Goal: Task Accomplishment & Management: Complete application form

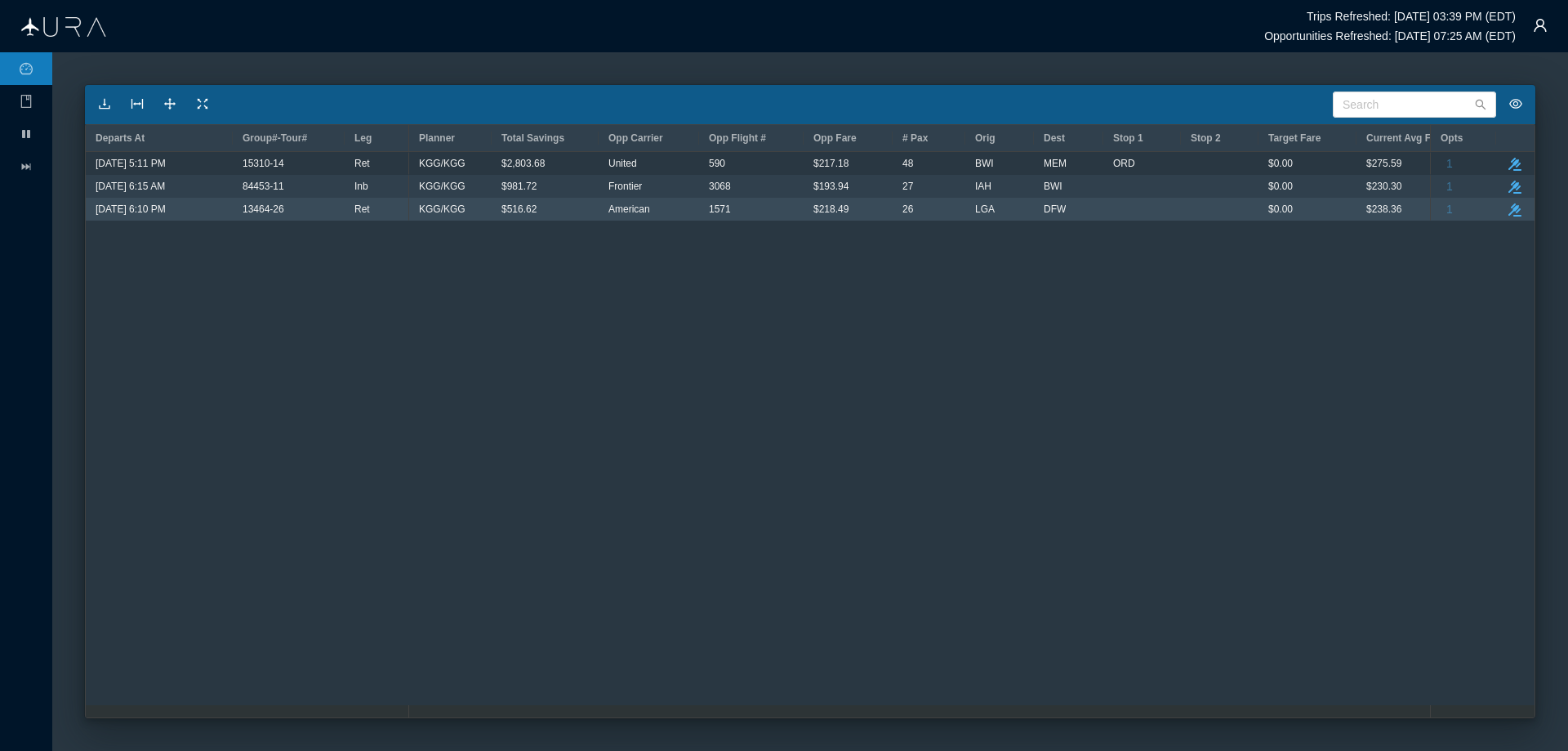
click at [527, 209] on span "$516.62" at bounding box center [518, 209] width 35 height 21
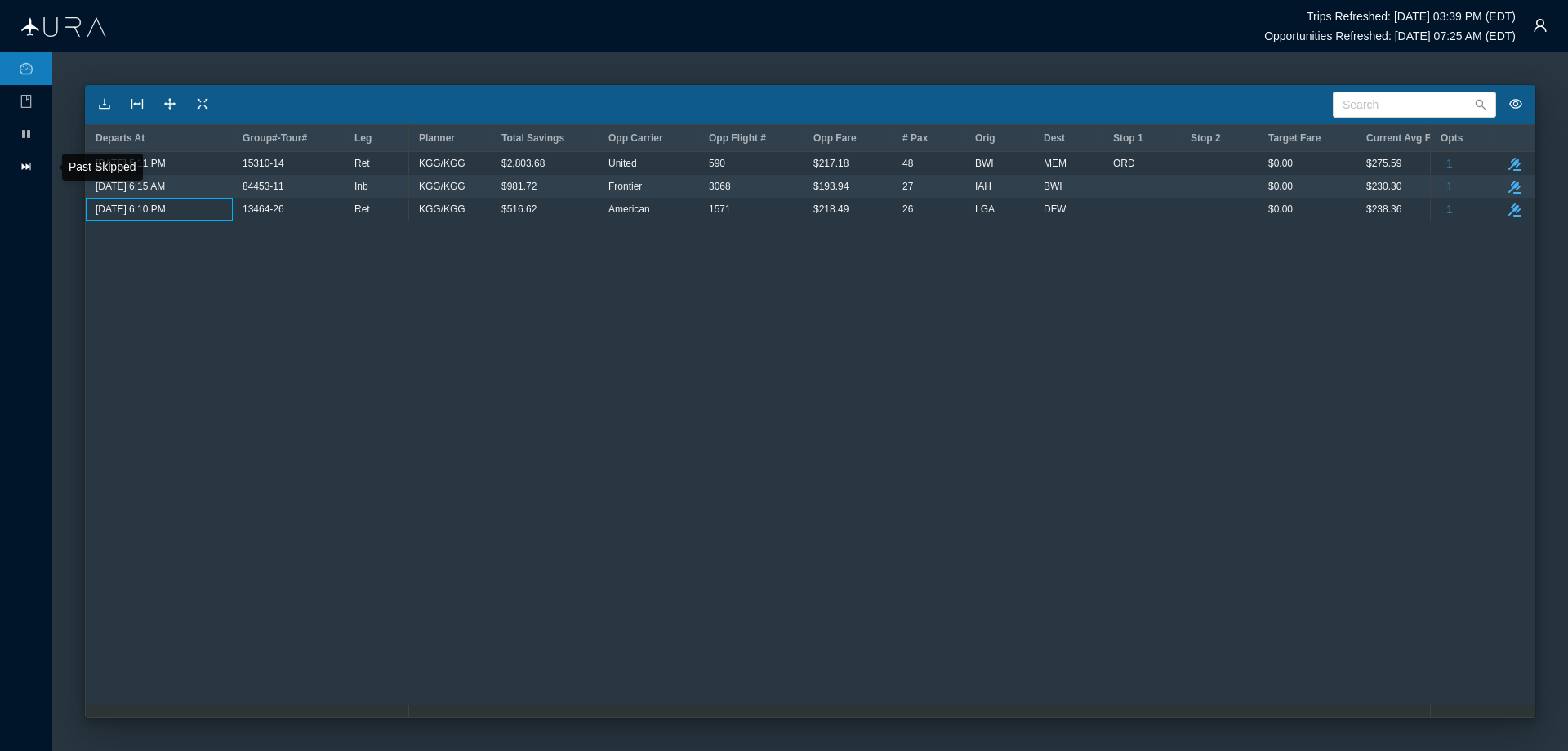
click at [23, 165] on icon "icon: fast-forward" at bounding box center [26, 167] width 9 height 7
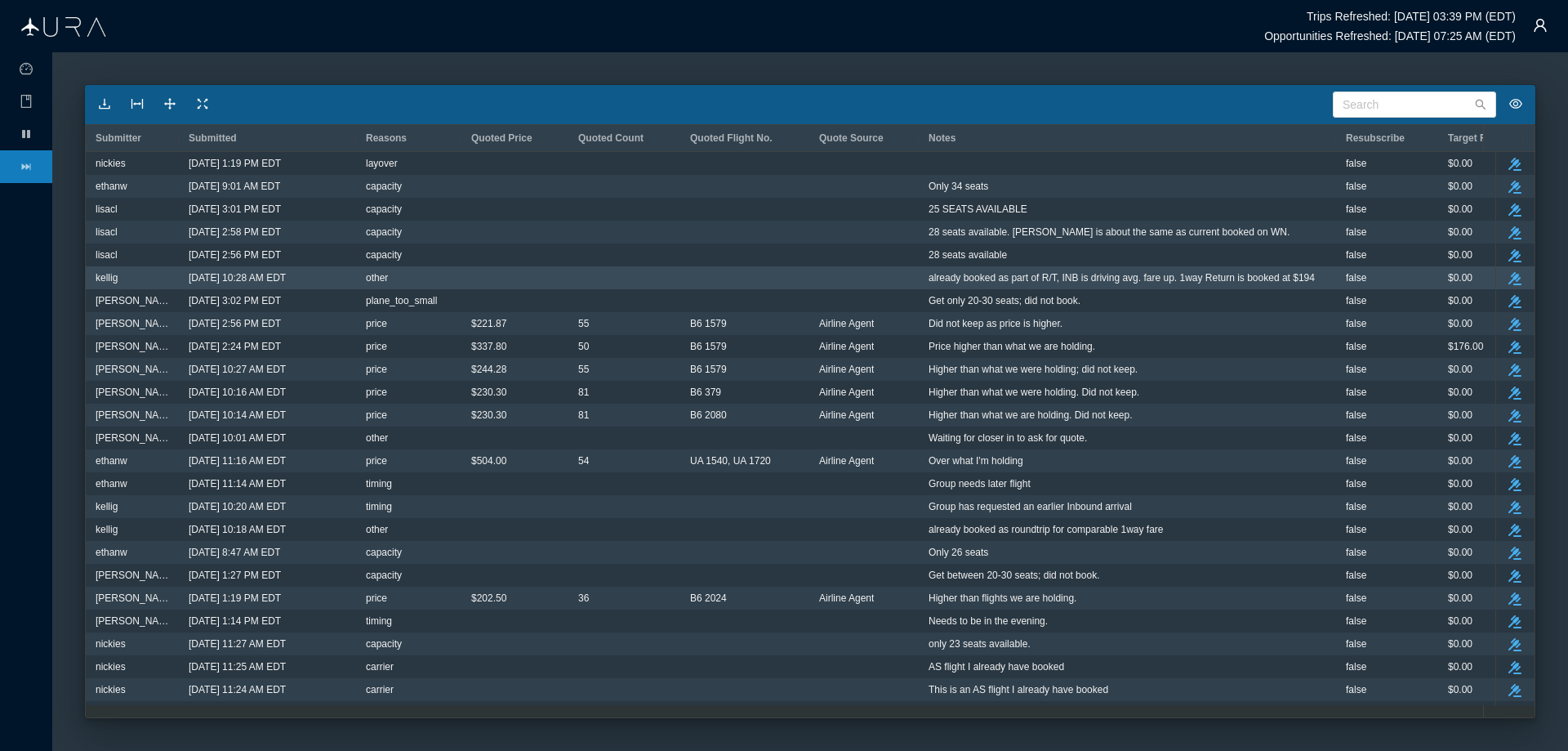
click at [1188, 276] on span "already booked as part of R/T, INB is driving avg. fare up. 1way Return is book…" at bounding box center [1121, 278] width 386 height 21
click at [1118, 281] on span "already booked as part of R/T, INB is driving avg. fare up. 1way Return is book…" at bounding box center [1121, 278] width 386 height 21
drag, startPoint x: 928, startPoint y: 275, endPoint x: 1316, endPoint y: 273, distance: 388.0
click at [1316, 273] on div "already booked as part of R/T, INB is driving avg. fare up. 1way Return is book…" at bounding box center [1127, 278] width 397 height 21
copy span "already booked as part of R/T, INB is driving avg. fare up. 1way Return is book…"
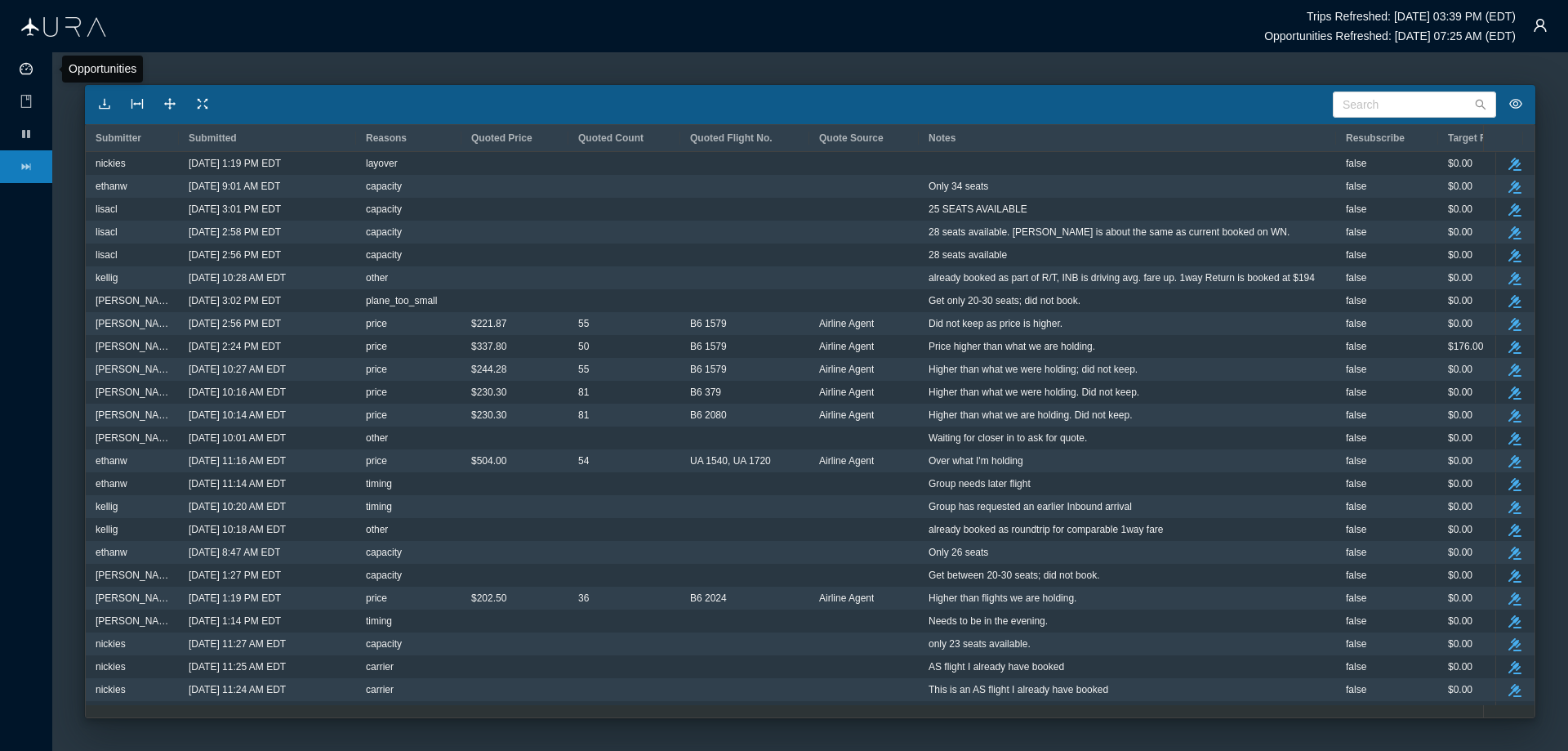
click at [26, 70] on icon "icon: dashboard" at bounding box center [26, 68] width 13 height 13
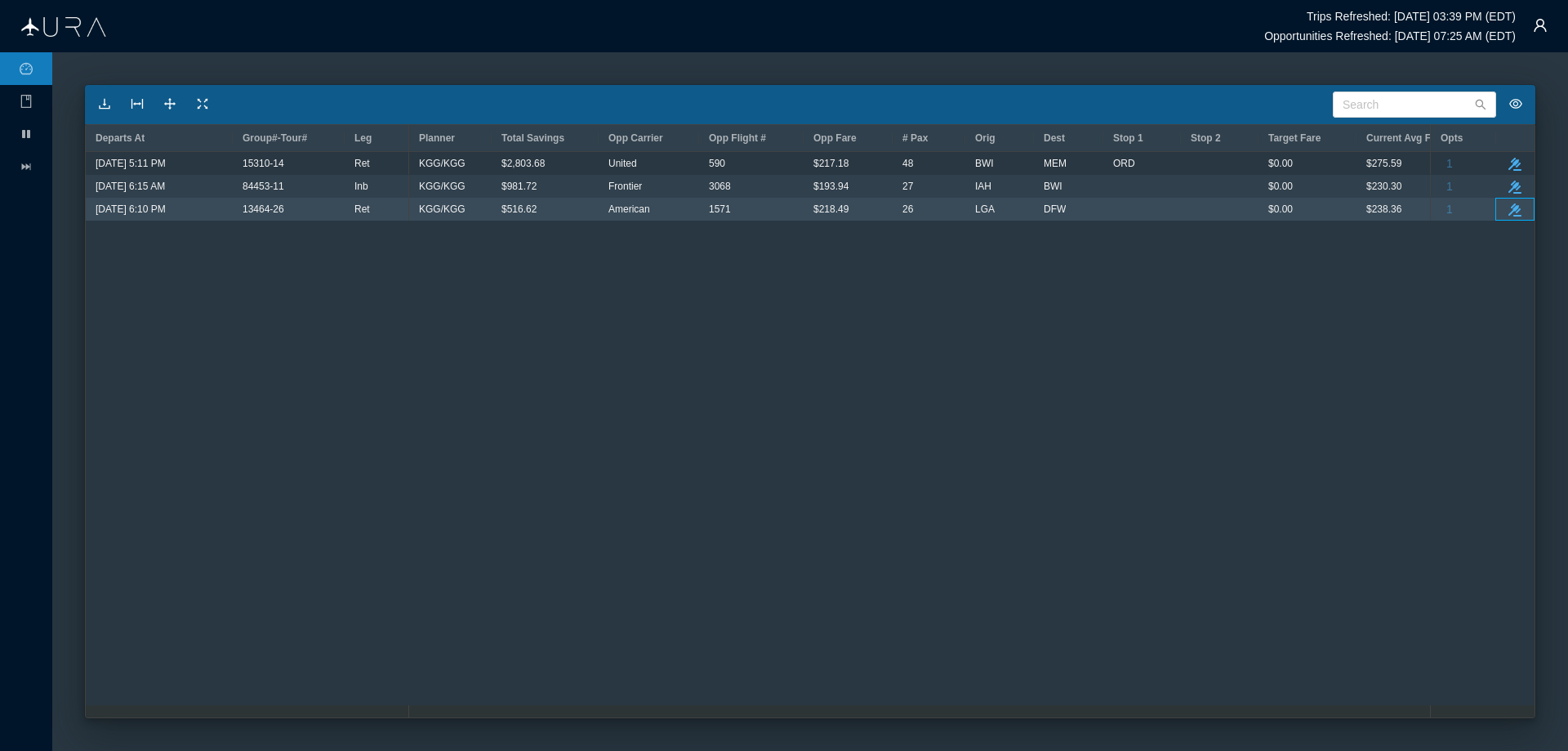
drag, startPoint x: 1517, startPoint y: 212, endPoint x: 1505, endPoint y: 249, distance: 38.9
click at [1516, 212] on icon "take-action" at bounding box center [1514, 210] width 13 height 13
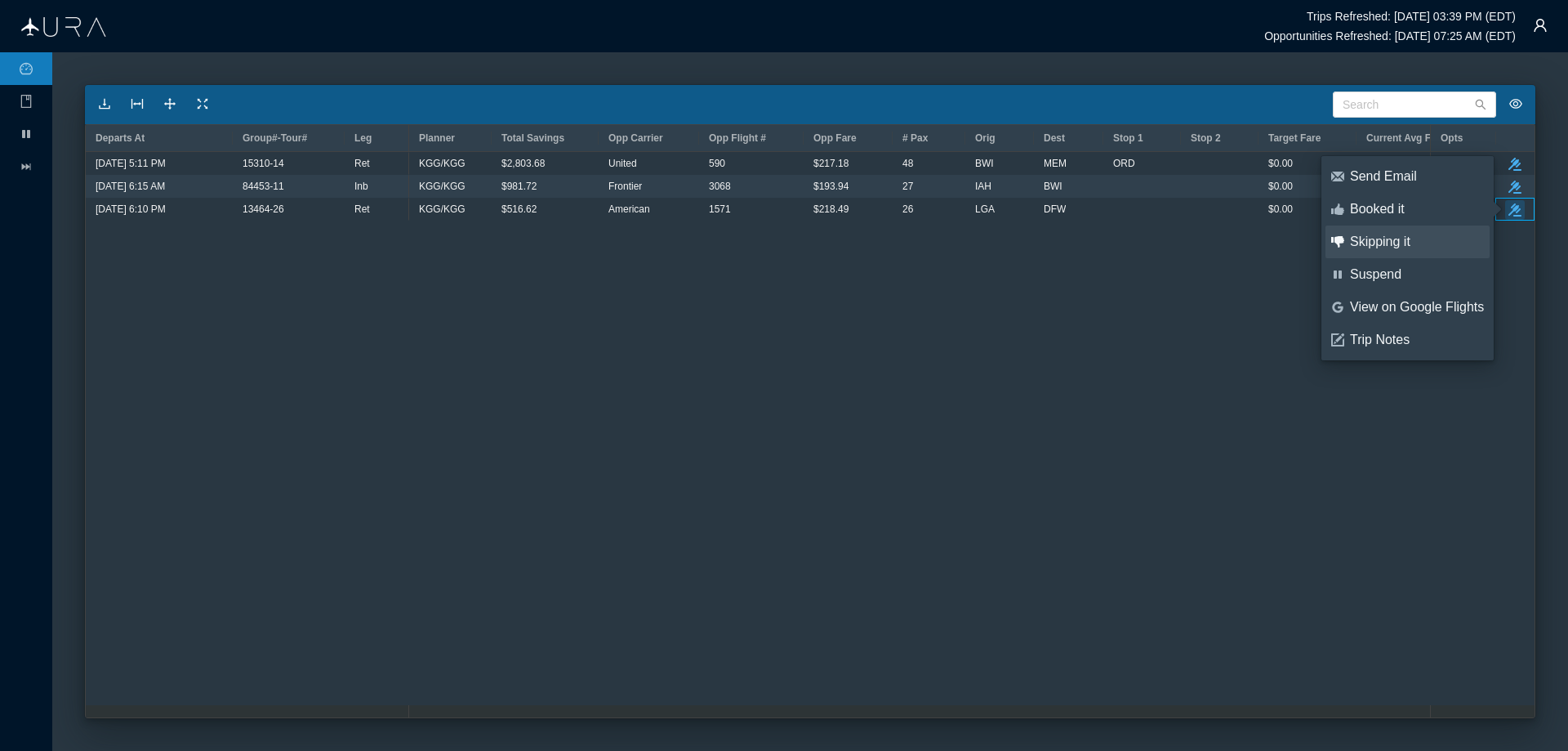
click at [1359, 241] on div "Skipping it" at bounding box center [1416, 242] width 134 height 18
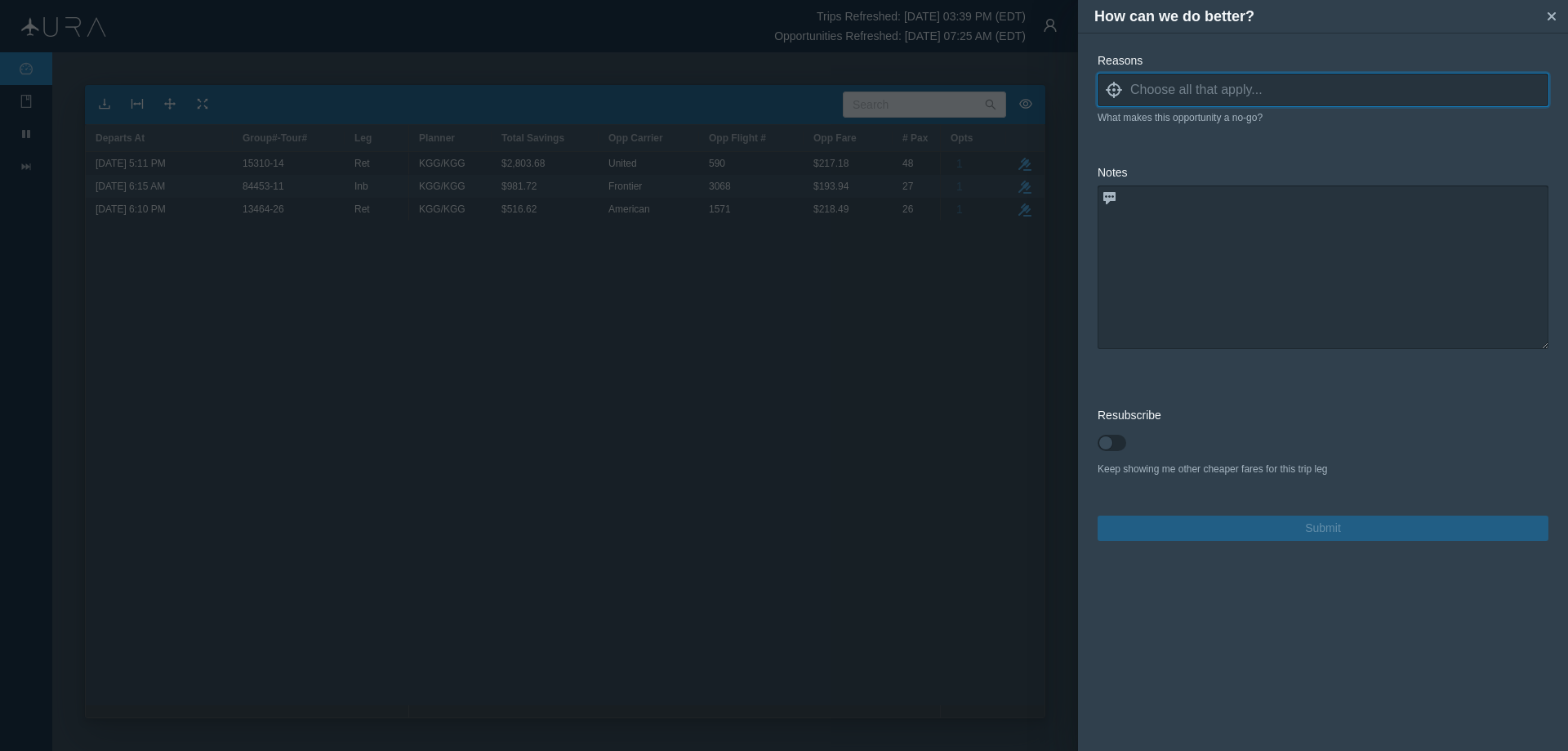
click at [1116, 85] on icon at bounding box center [1114, 90] width 16 height 16
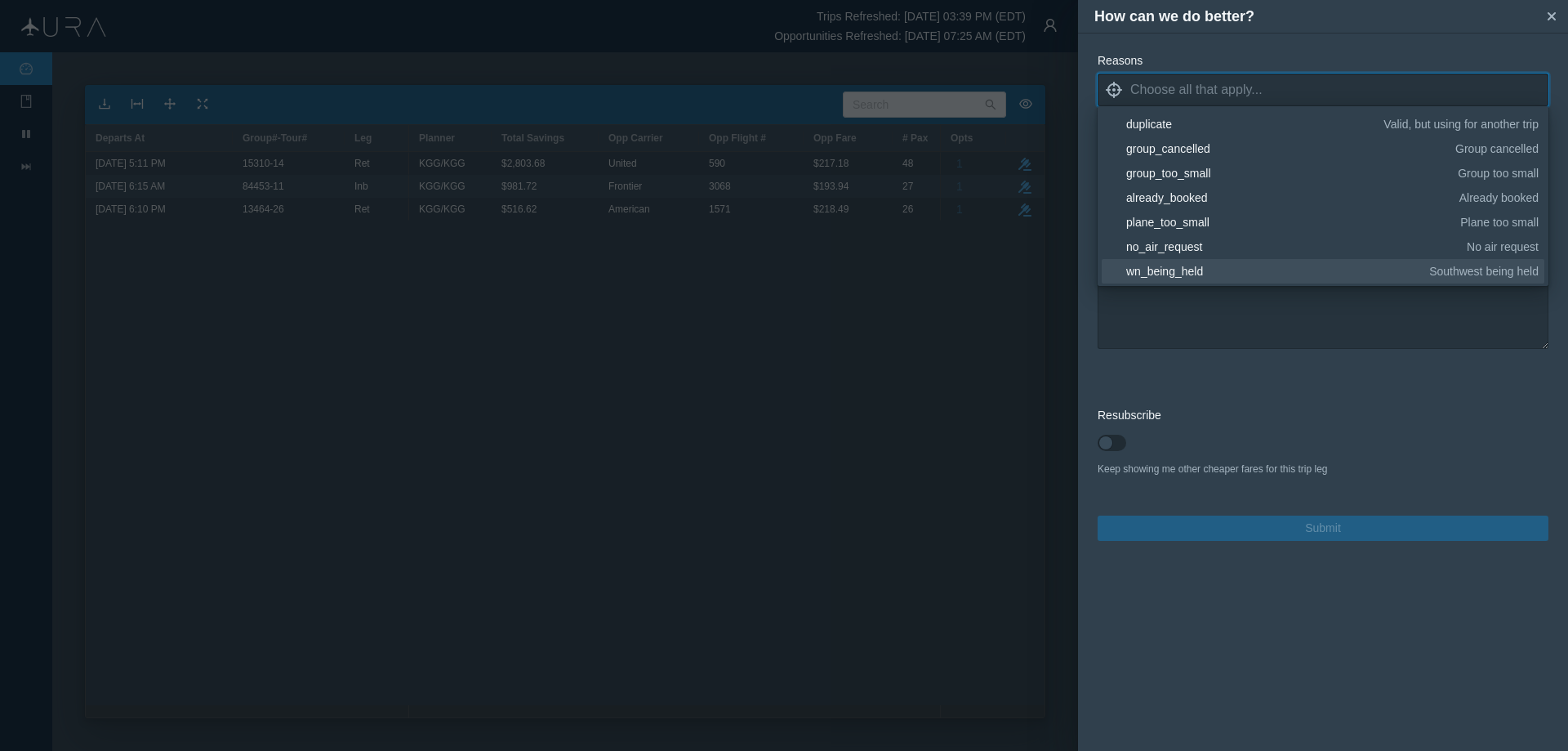
scroll to position [245, 0]
click at [1142, 271] on div "other" at bounding box center [1328, 270] width 406 height 16
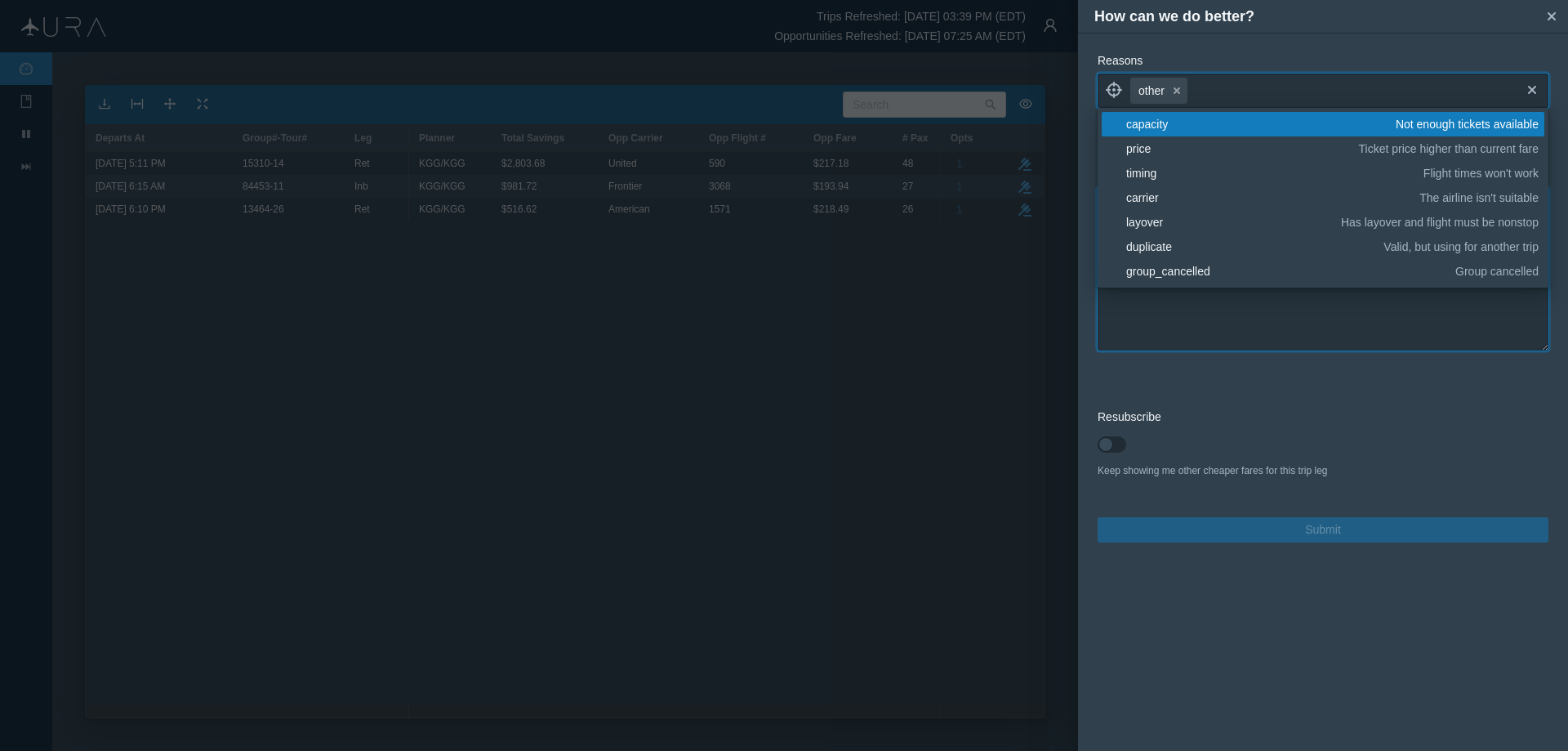
click at [1305, 312] on textarea at bounding box center [1323, 269] width 451 height 164
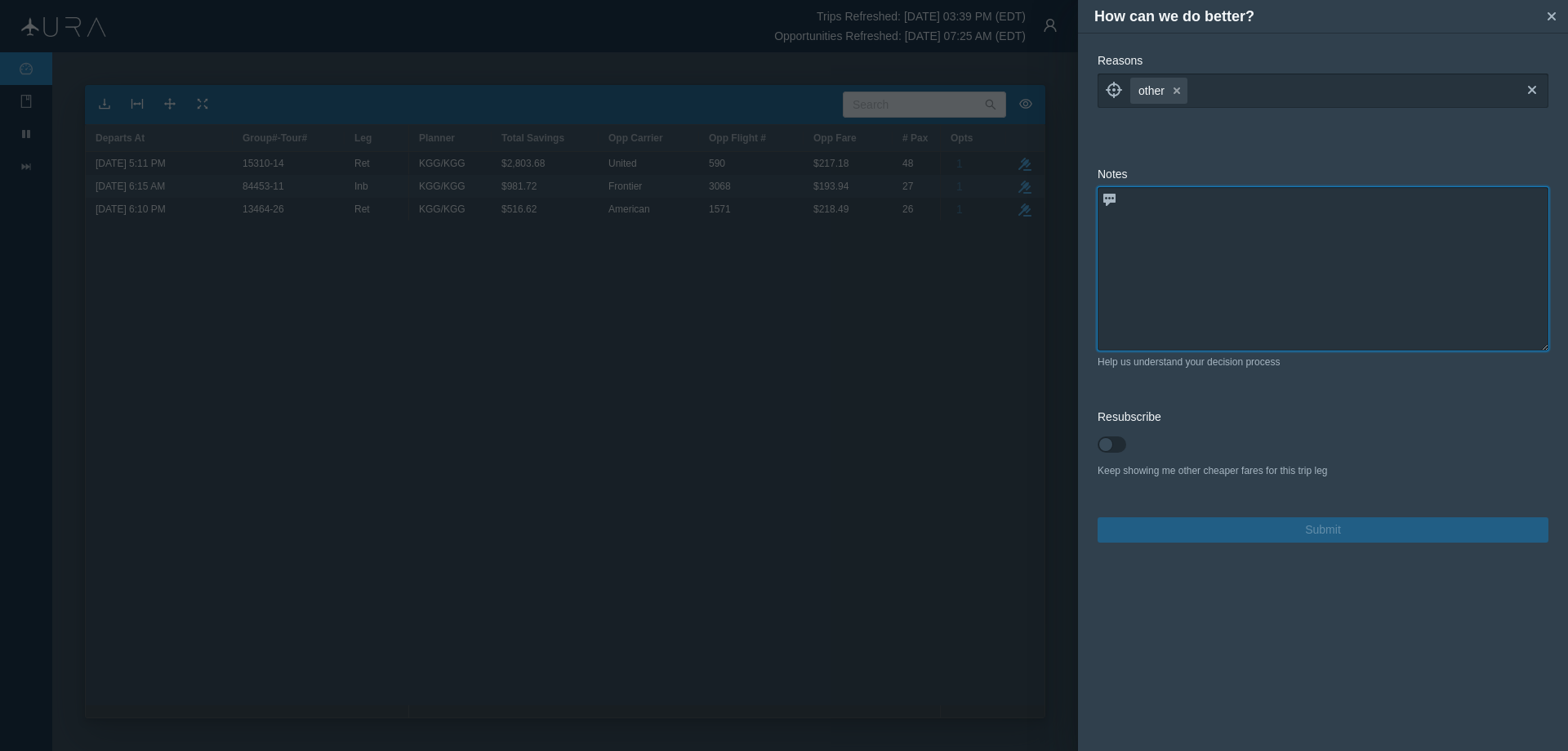
paste textarea "already booked as part of R/T, INB is driving avg. fare up. 1way Return is book…"
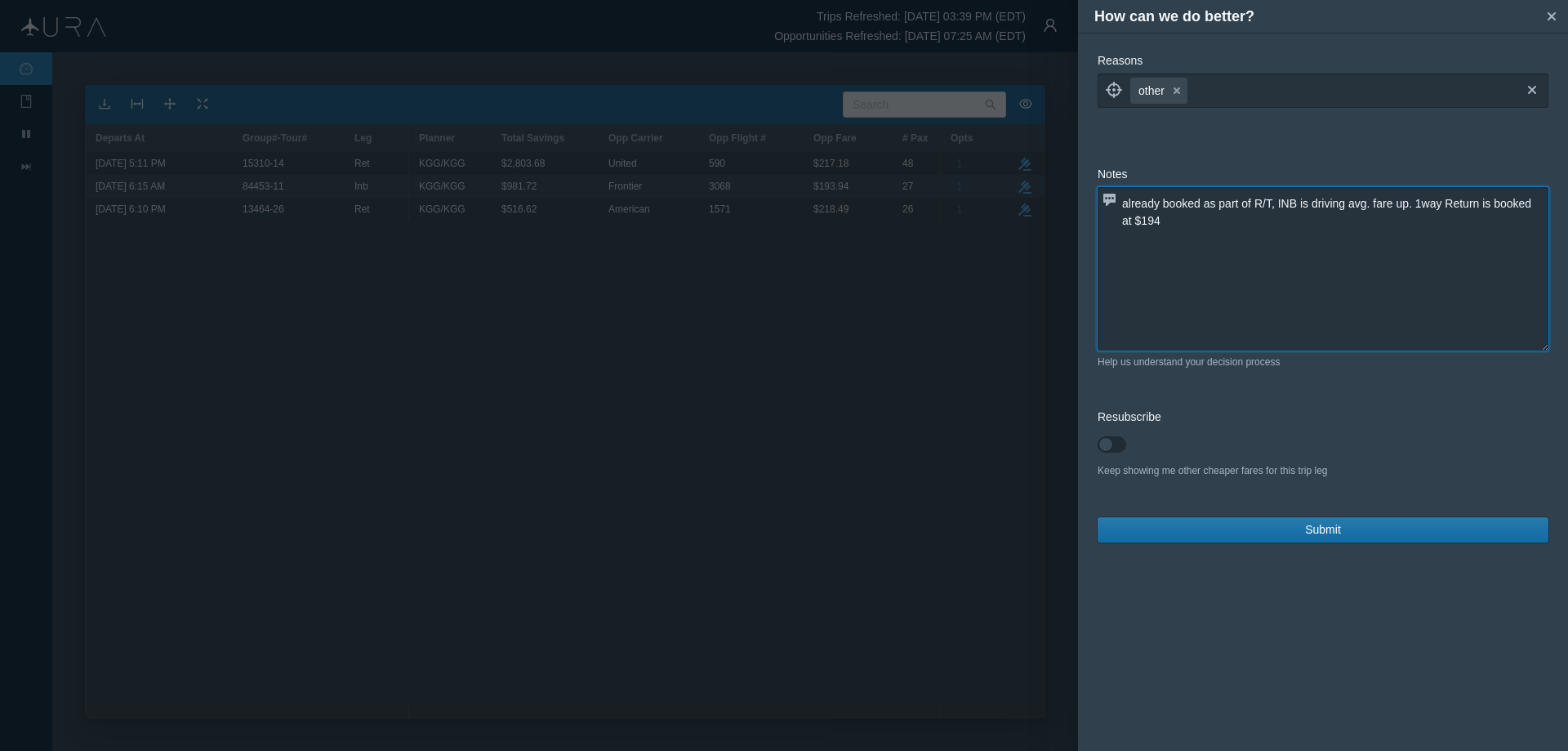
type textarea "already booked as part of R/T, INB is driving avg. fare up. 1way Return is book…"
drag, startPoint x: 1327, startPoint y: 529, endPoint x: 1313, endPoint y: 539, distance: 17.2
click at [1328, 529] on span "Submit" at bounding box center [1322, 529] width 36 height 17
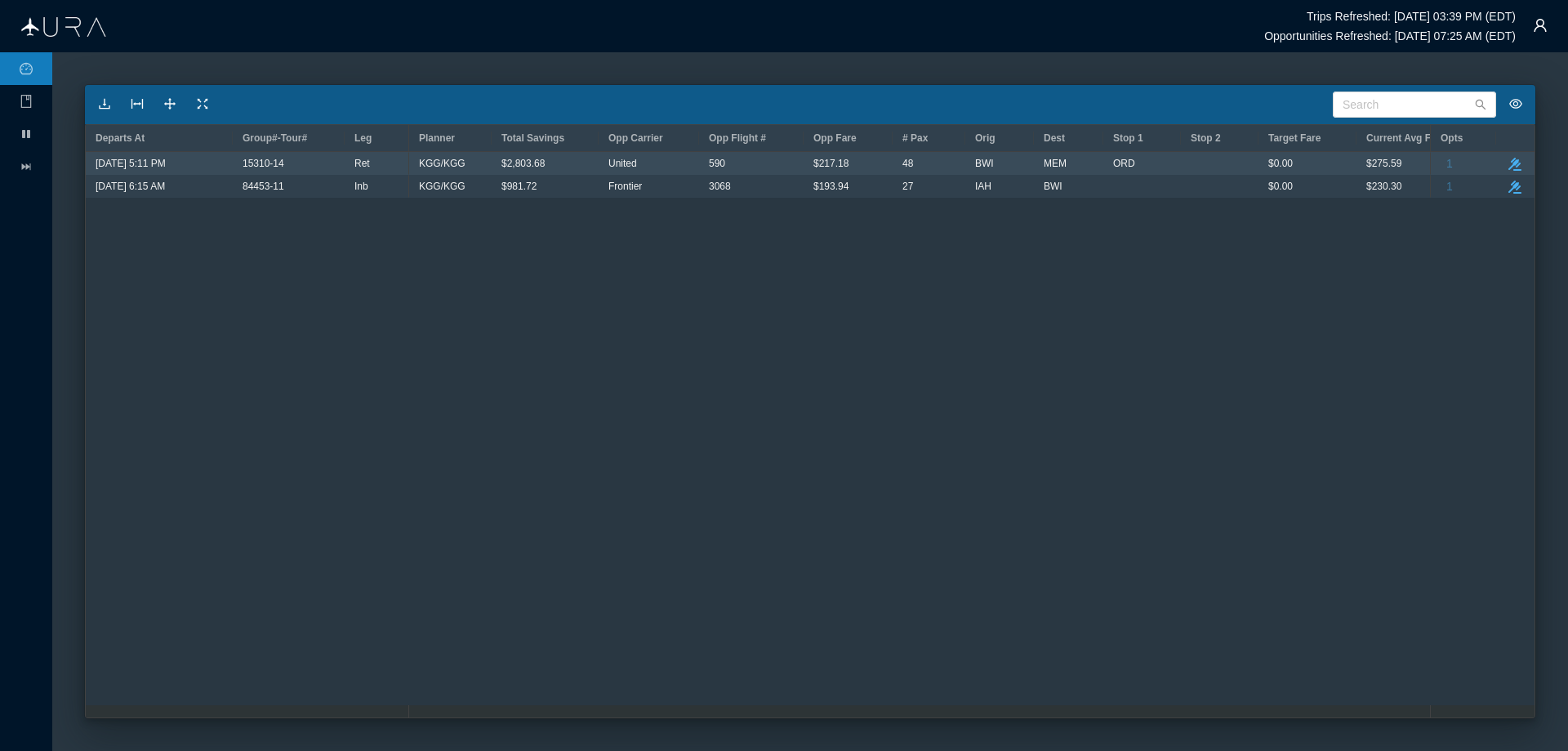
click at [1159, 164] on div "ORD" at bounding box center [1142, 163] width 58 height 21
click at [1516, 160] on icon "take-action" at bounding box center [1514, 164] width 13 height 13
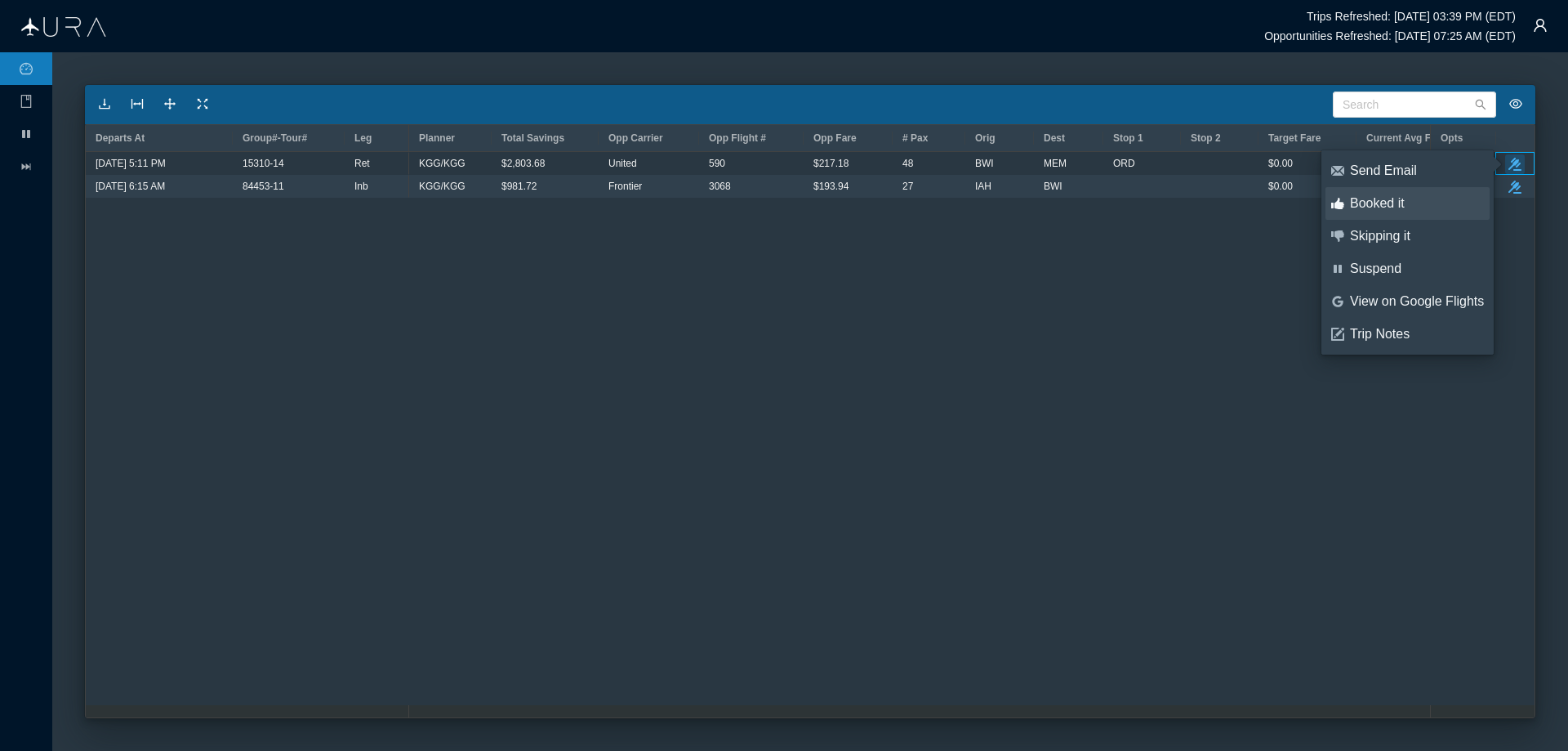
click at [1367, 204] on div "Booked it" at bounding box center [1416, 204] width 134 height 18
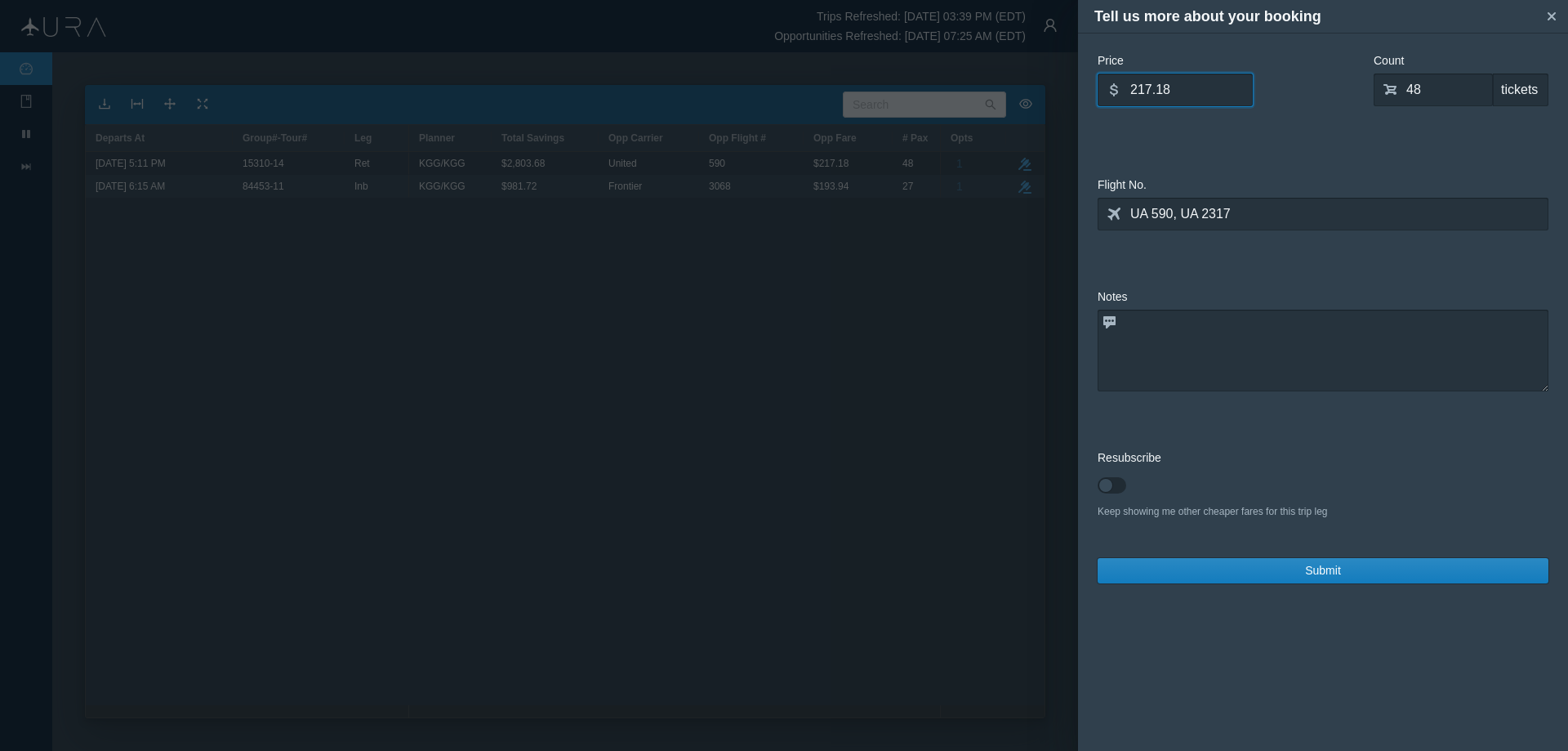
click at [1194, 92] on input "217.18" at bounding box center [1175, 90] width 155 height 33
type input "2"
type input "240"
click at [1464, 100] on input "48" at bounding box center [1432, 90] width 119 height 33
type input "0"
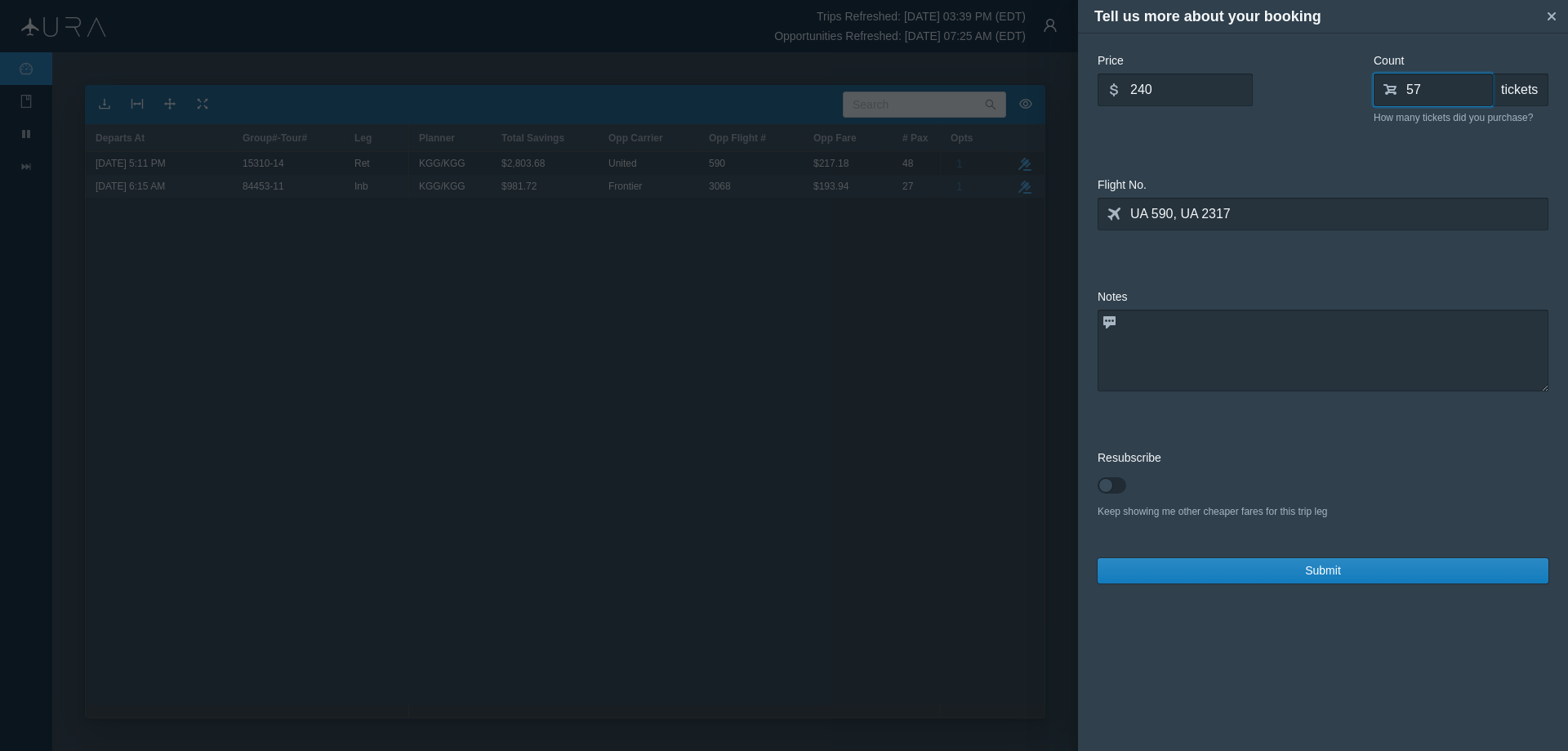
type input "57"
click at [1264, 328] on textarea at bounding box center [1323, 351] width 451 height 82
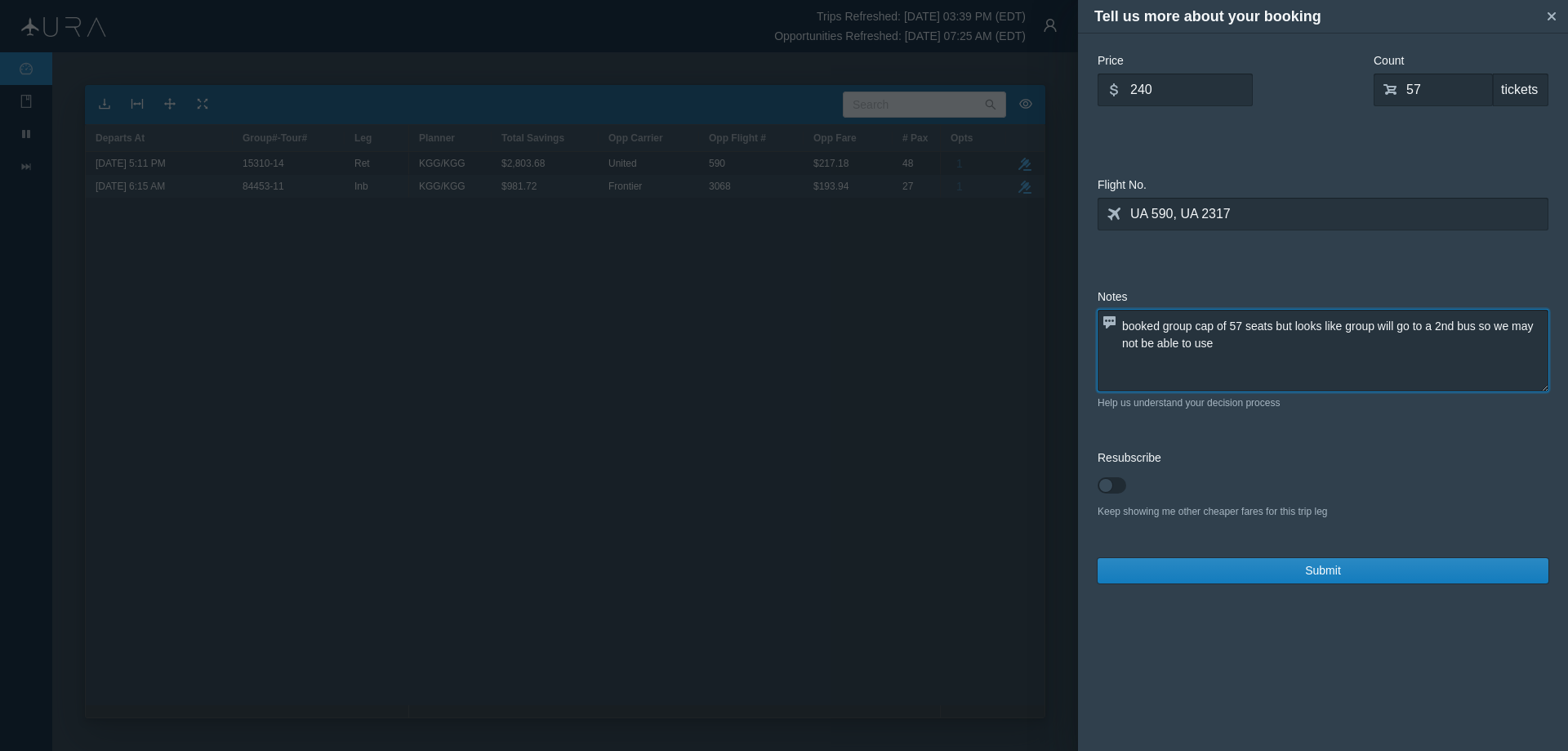
click at [1348, 328] on textarea "booked group cap of 57 seats but looks like group will go to a 2nd bus so we ma…" at bounding box center [1323, 351] width 451 height 82
click at [1295, 326] on textarea "booked group cap of 57 seats but looks like if group goes to a 2nd bus we will …" at bounding box center [1323, 351] width 451 height 82
click at [1276, 326] on textarea "booked group cap of 57 seats but if group goes to a 2nd bus we will be short se…" at bounding box center [1323, 351] width 451 height 82
type textarea "booked group cap of 57 seats but if group goes to a 2nd bus we will be short se…"
click at [1200, 87] on input "240" at bounding box center [1175, 90] width 155 height 33
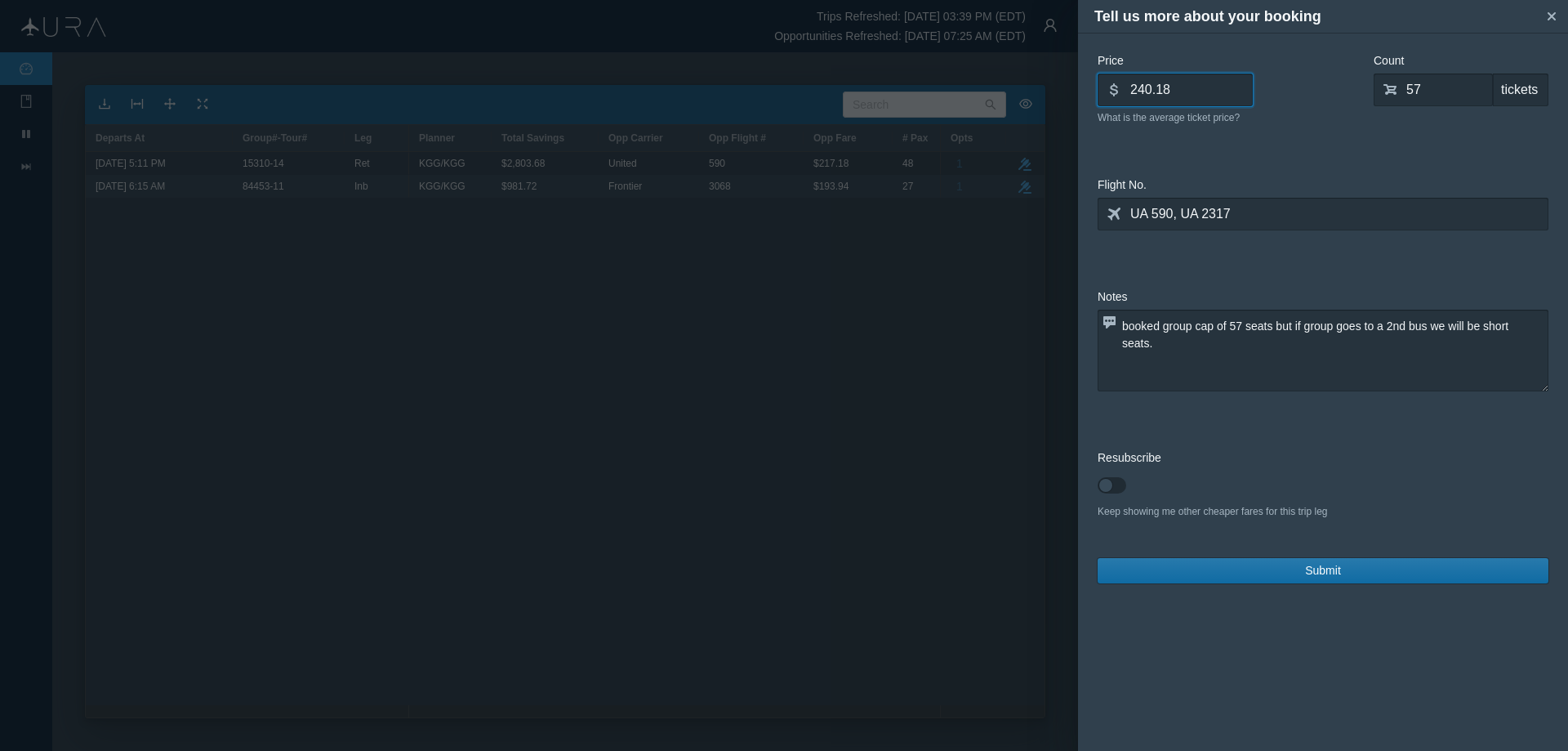
type input "240.18"
click at [1331, 571] on span "Submit" at bounding box center [1322, 570] width 36 height 17
